Goal: Information Seeking & Learning: Learn about a topic

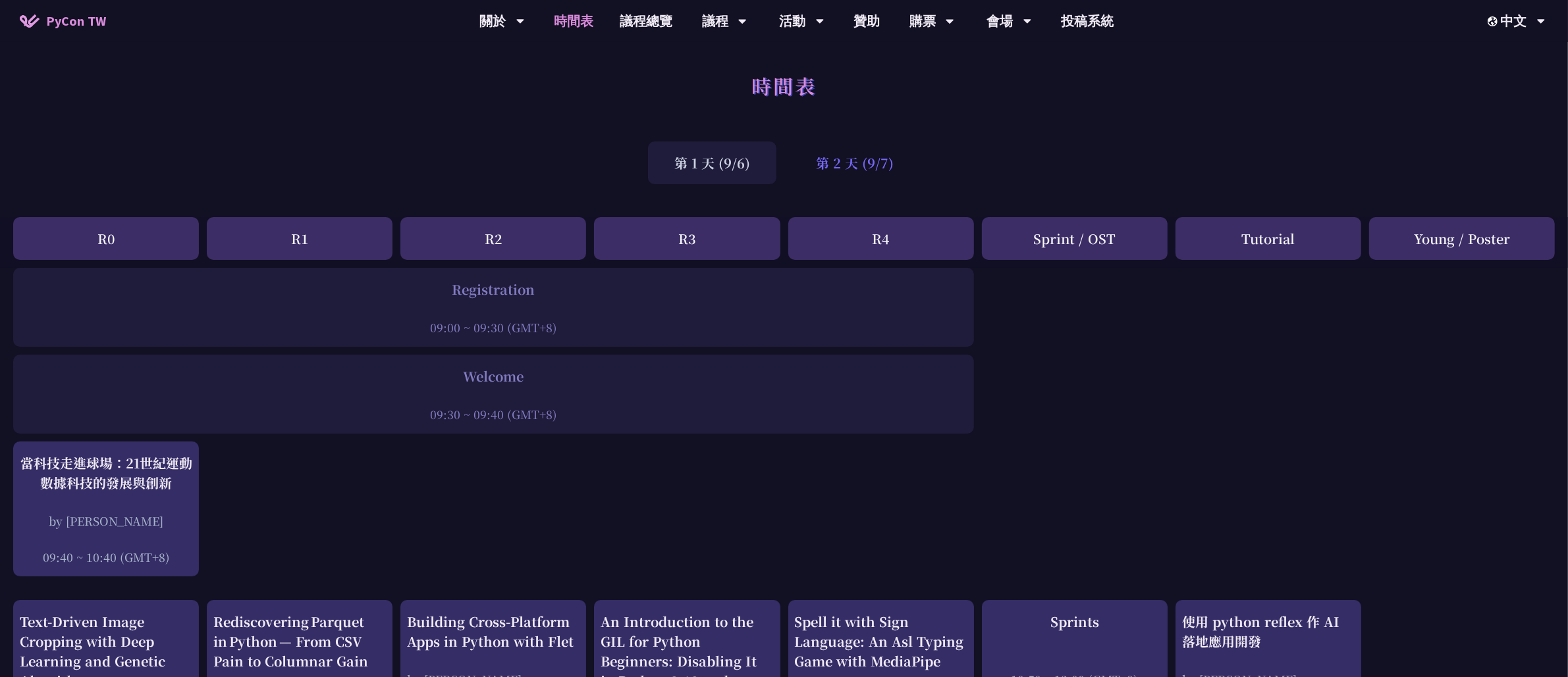
click at [880, 160] on div "第 2 天 (9/7)" at bounding box center [854, 163] width 131 height 43
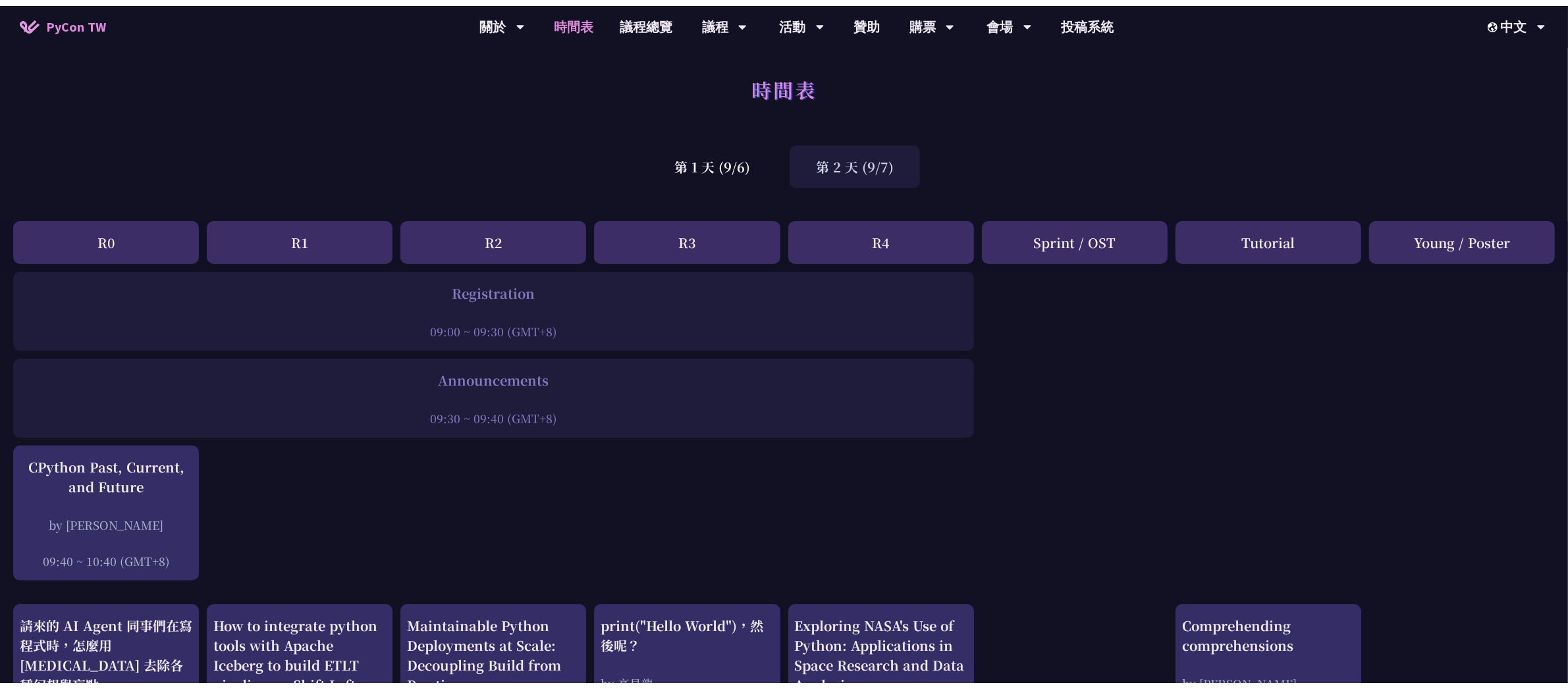
scroll to position [4, 0]
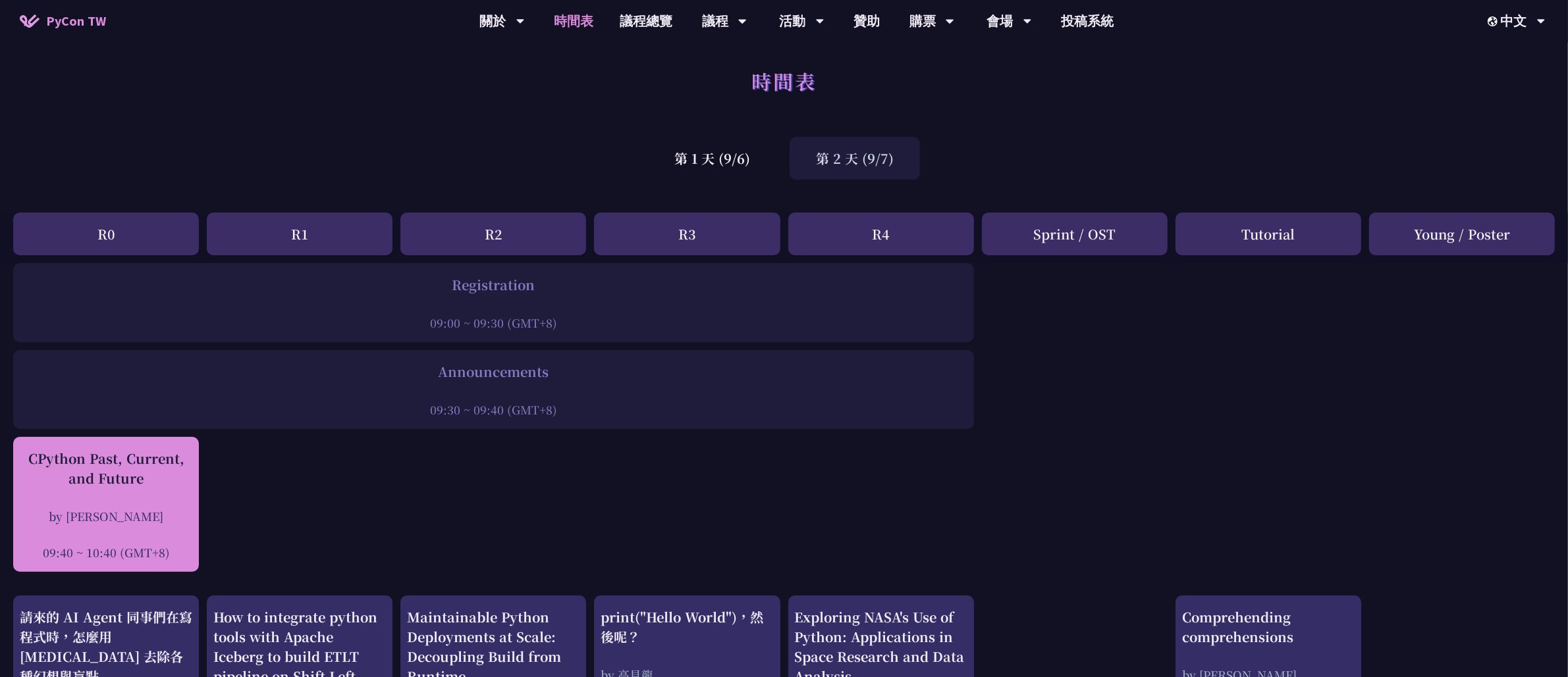
click at [190, 498] on div "CPython Past, Current, and Future by [PERSON_NAME] 09:40 ~ 10:40 (GMT+8)" at bounding box center [105, 504] width 173 height 112
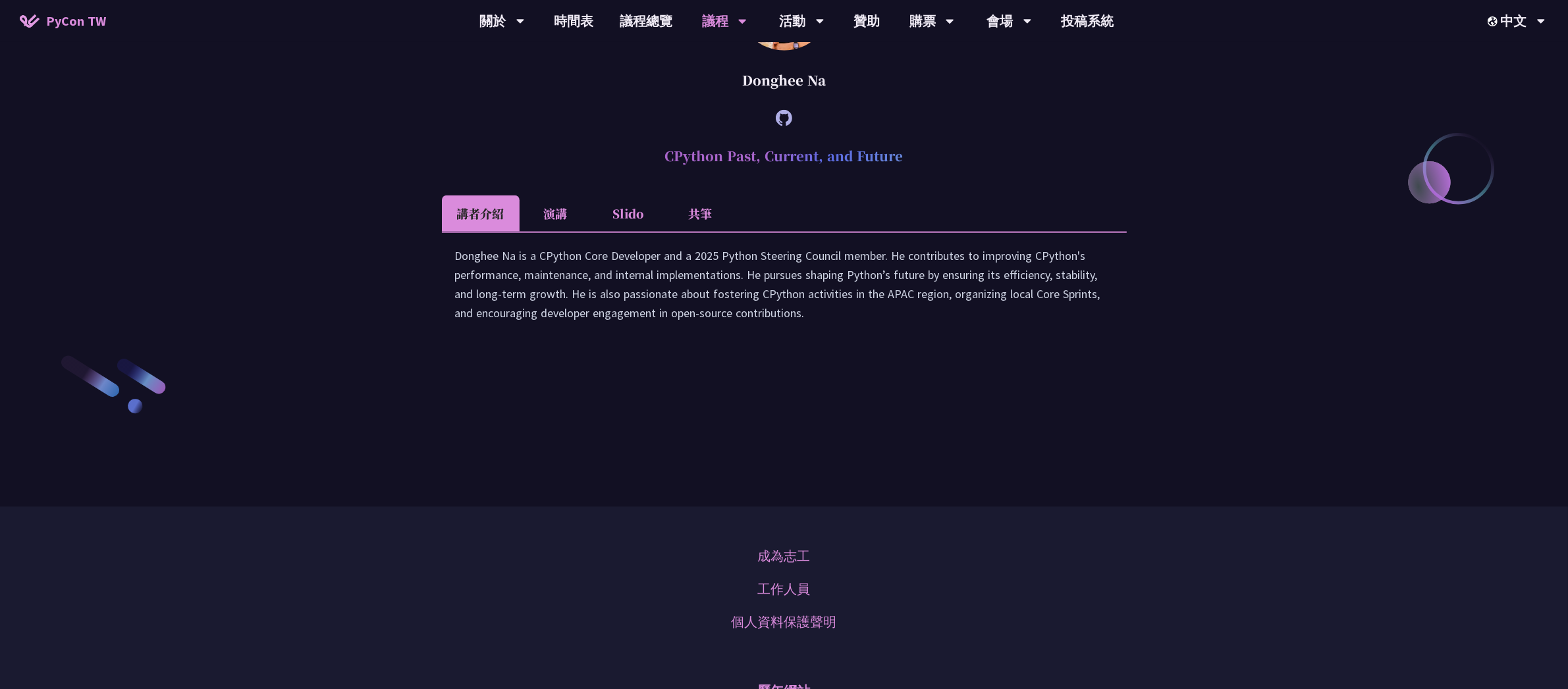
scroll to position [1894, 0]
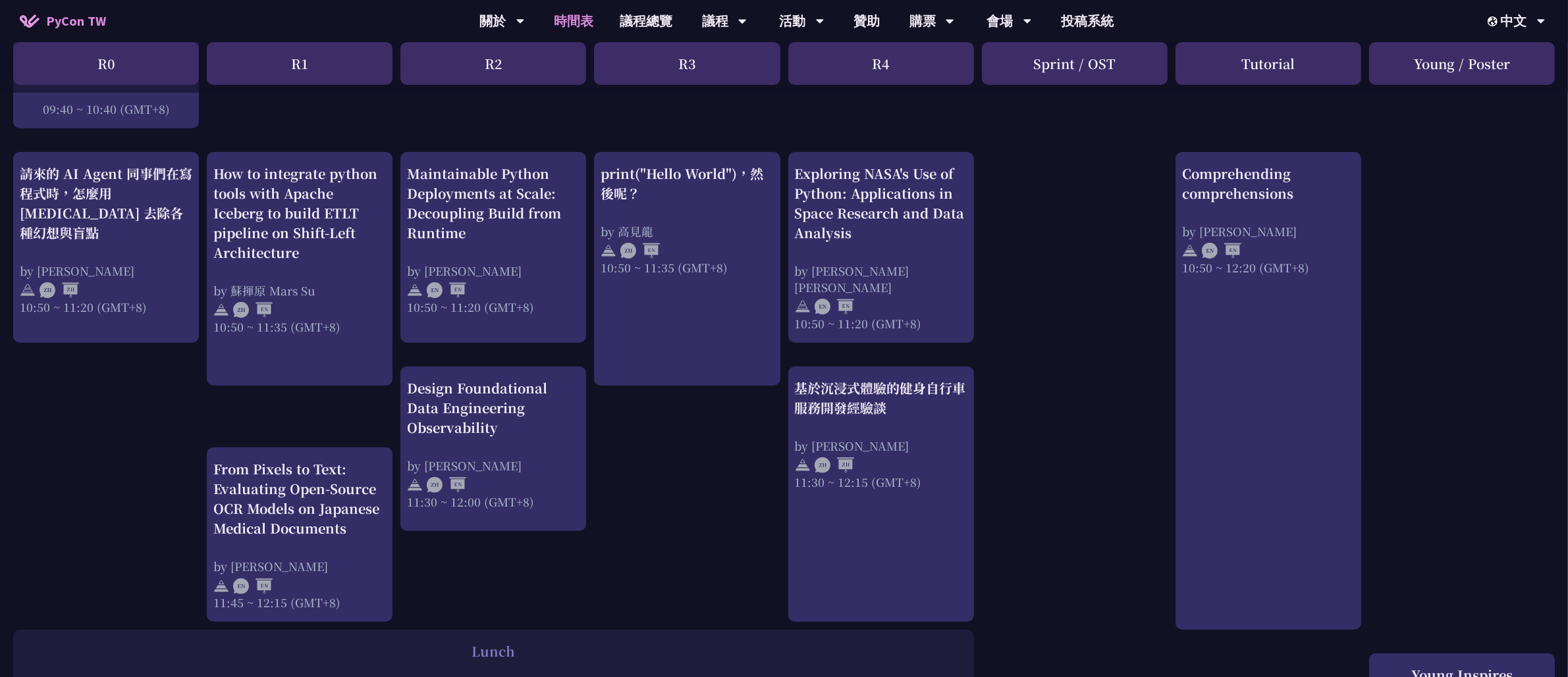
scroll to position [454, 0]
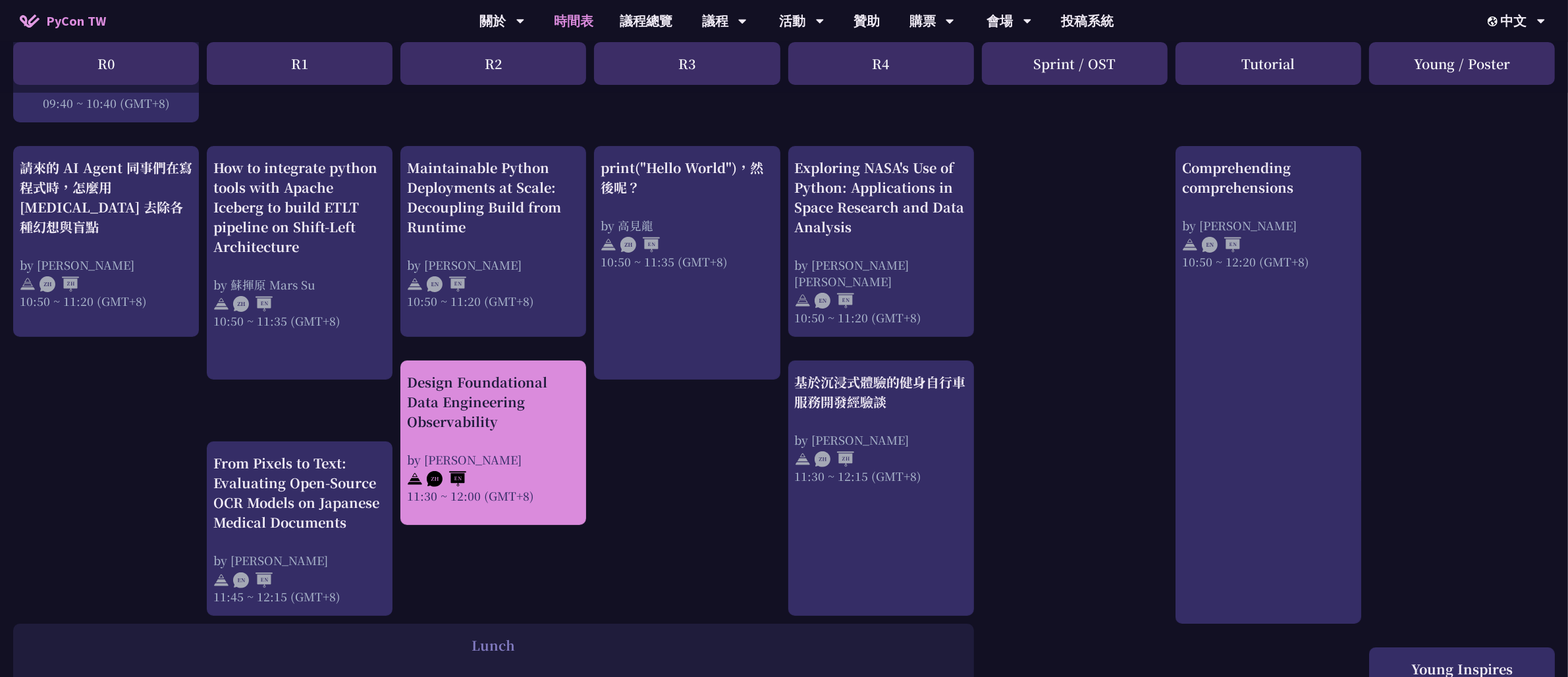
click at [520, 433] on div "Design Foundational Data Engineering Observability by [PERSON_NAME] 11:30 ~ 12:…" at bounding box center [493, 438] width 173 height 131
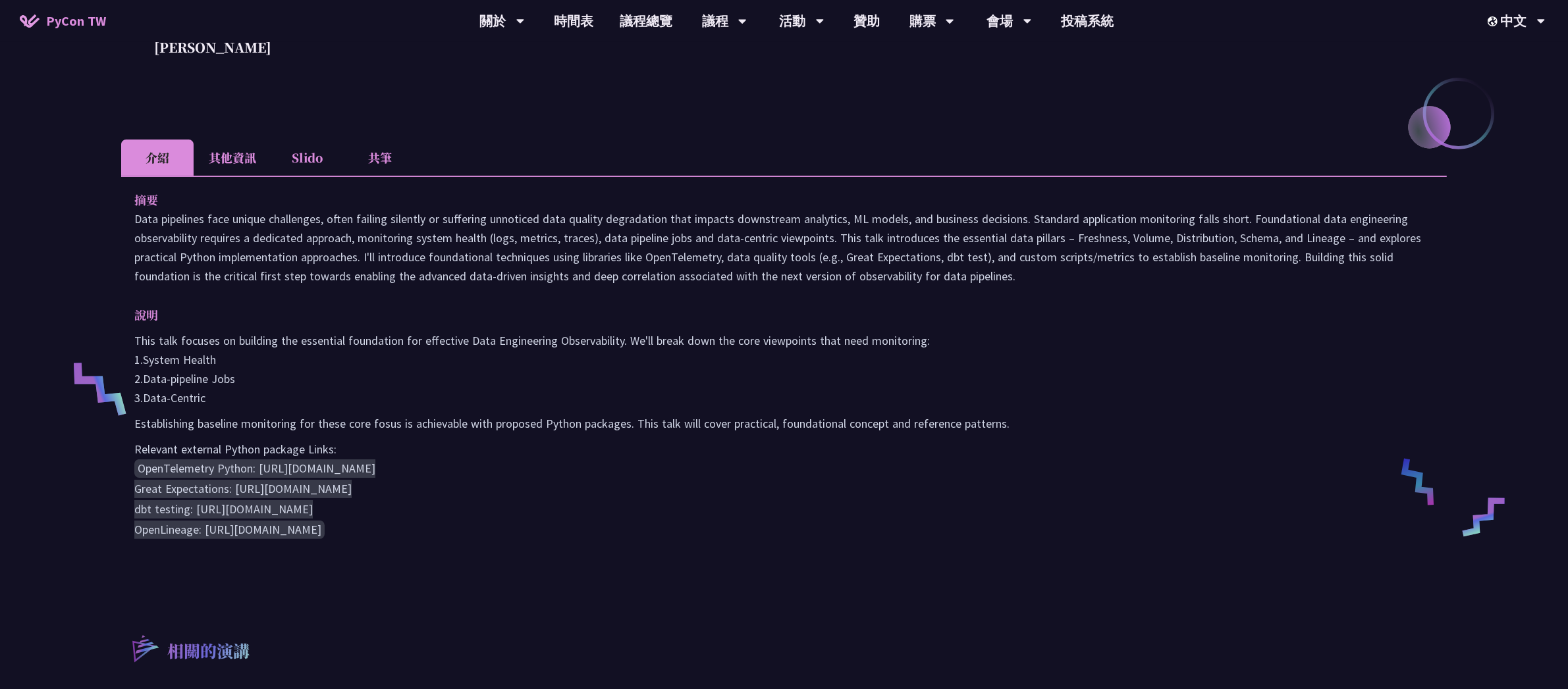
scroll to position [281, 0]
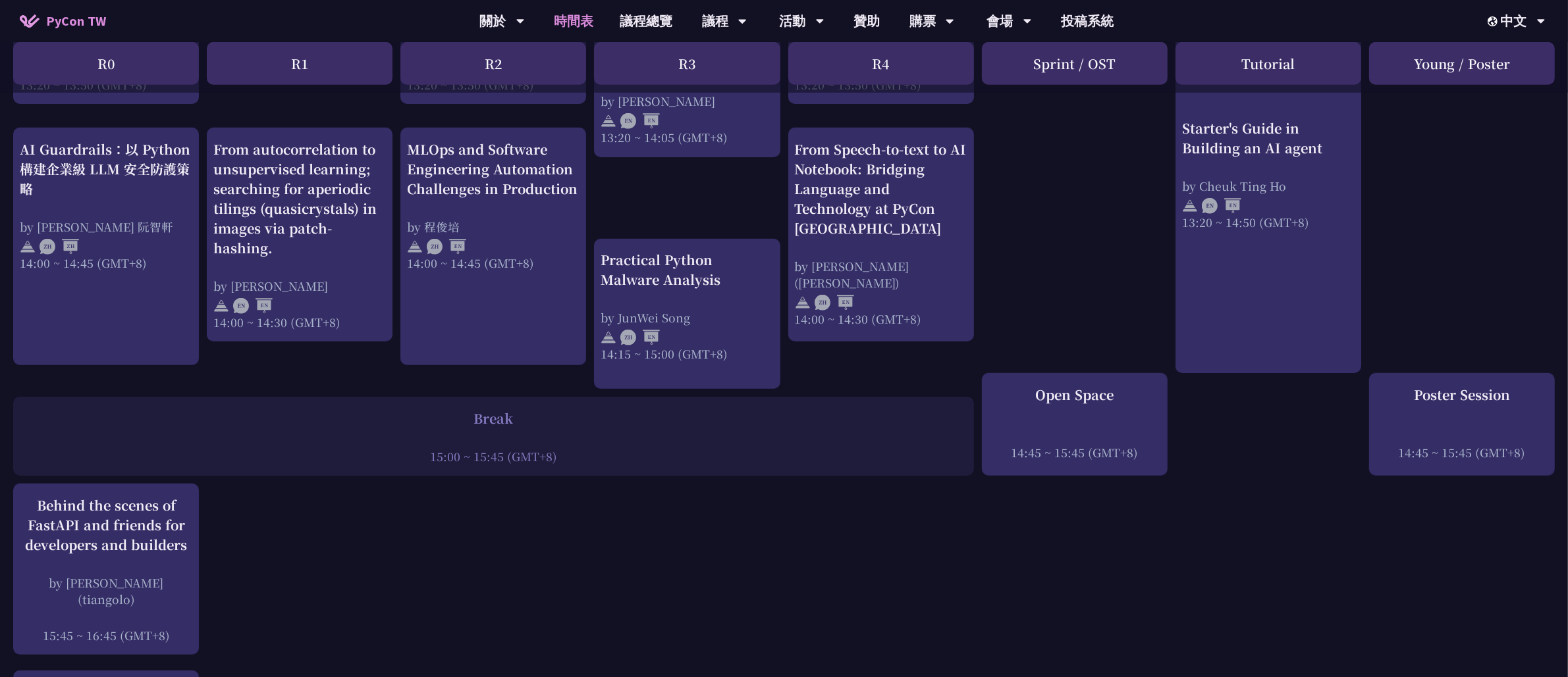
scroll to position [1263, 0]
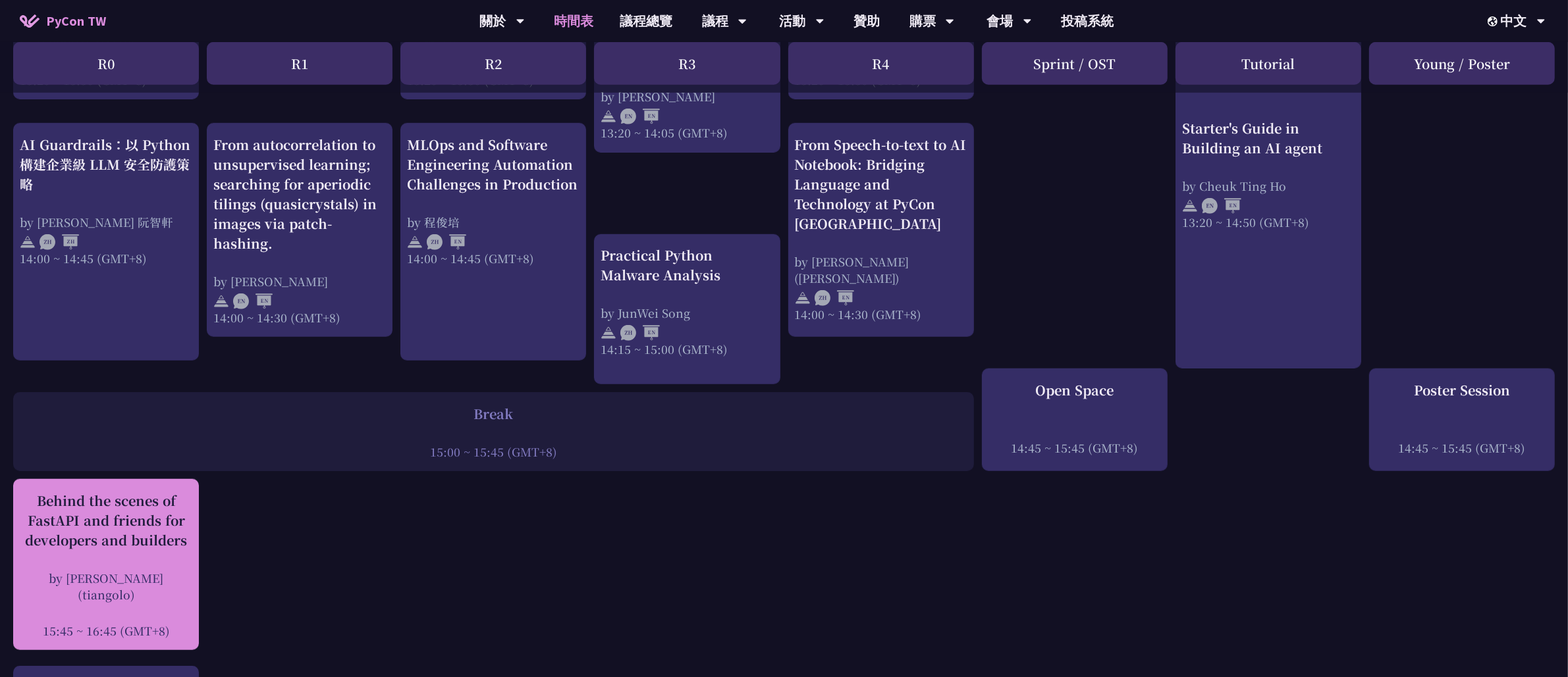
click at [143, 568] on div "Behind the scenes of FastAPI and friends for developers and builders by [PERSON…" at bounding box center [105, 565] width 173 height 148
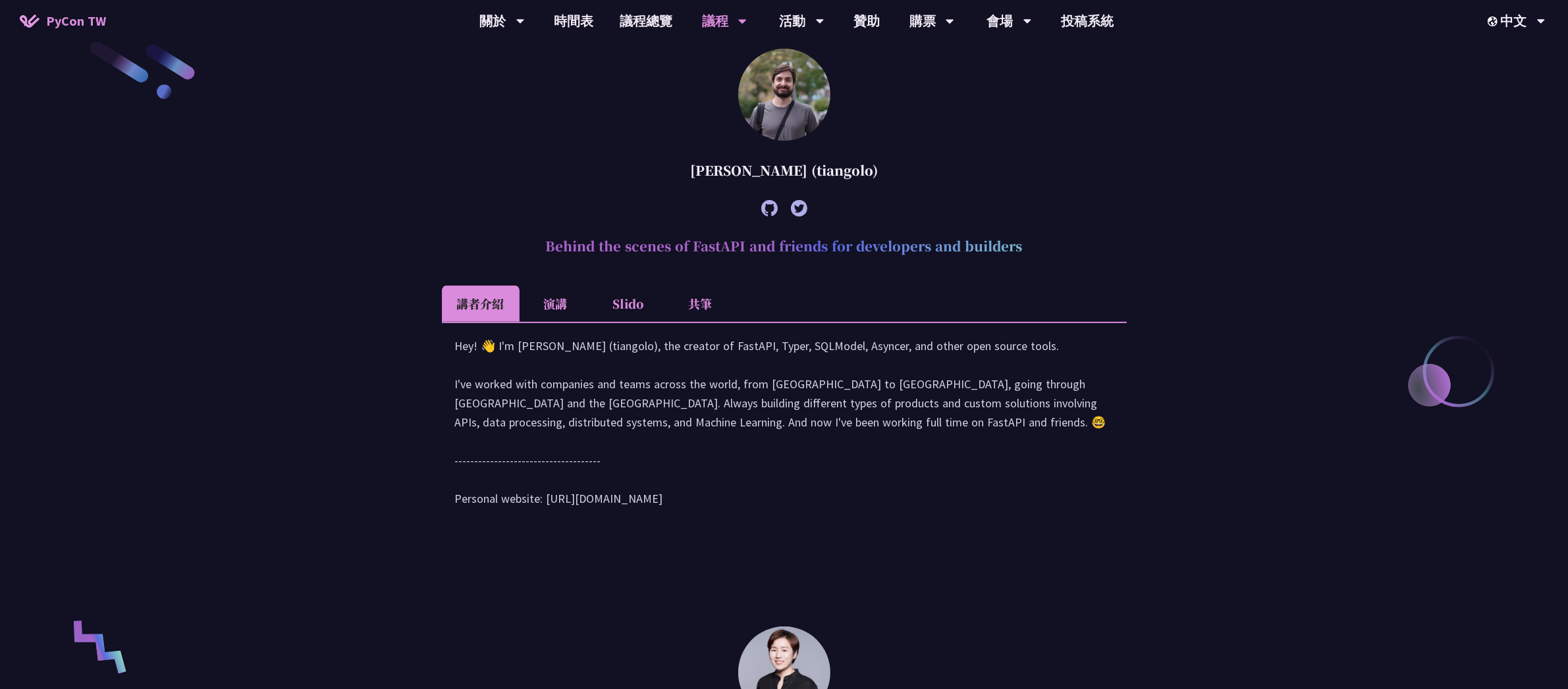
scroll to position [491, 0]
